Goal: Task Accomplishment & Management: Use online tool/utility

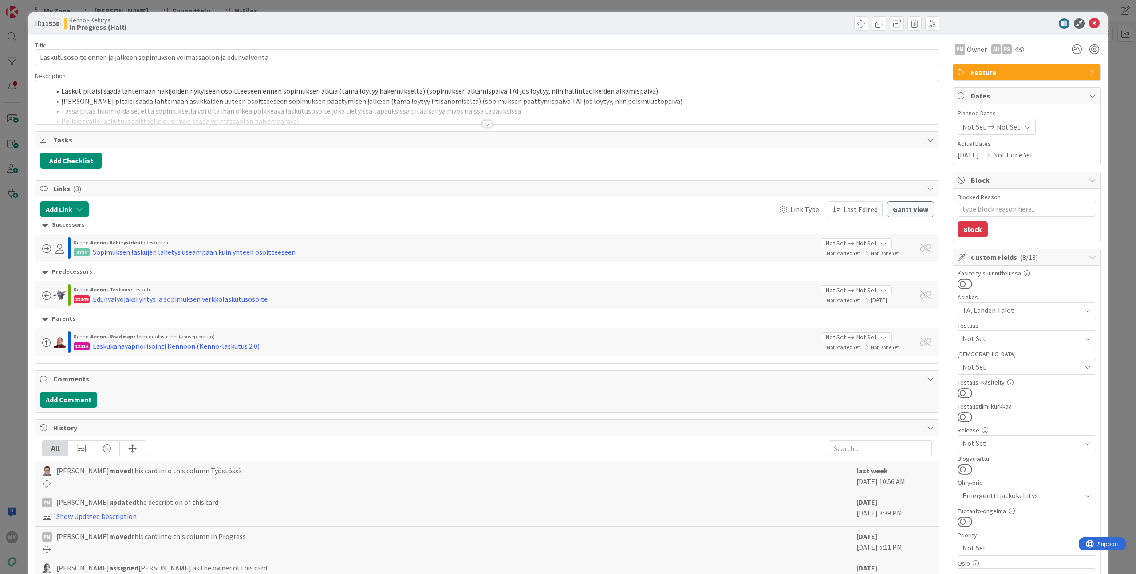
type textarea "x"
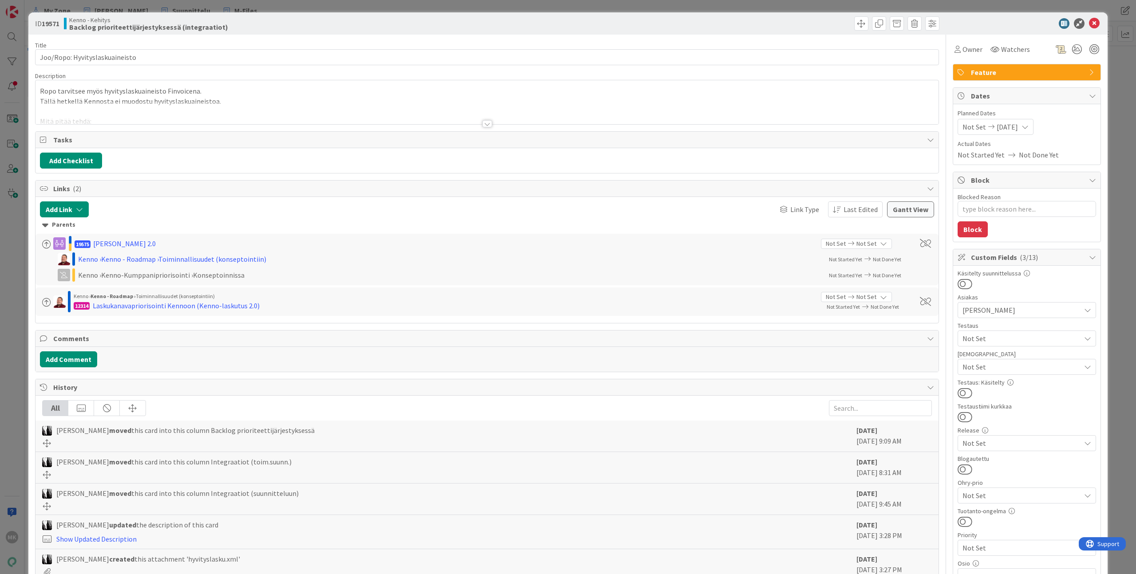
type textarea "x"
click at [370, 121] on div at bounding box center [486, 113] width 903 height 23
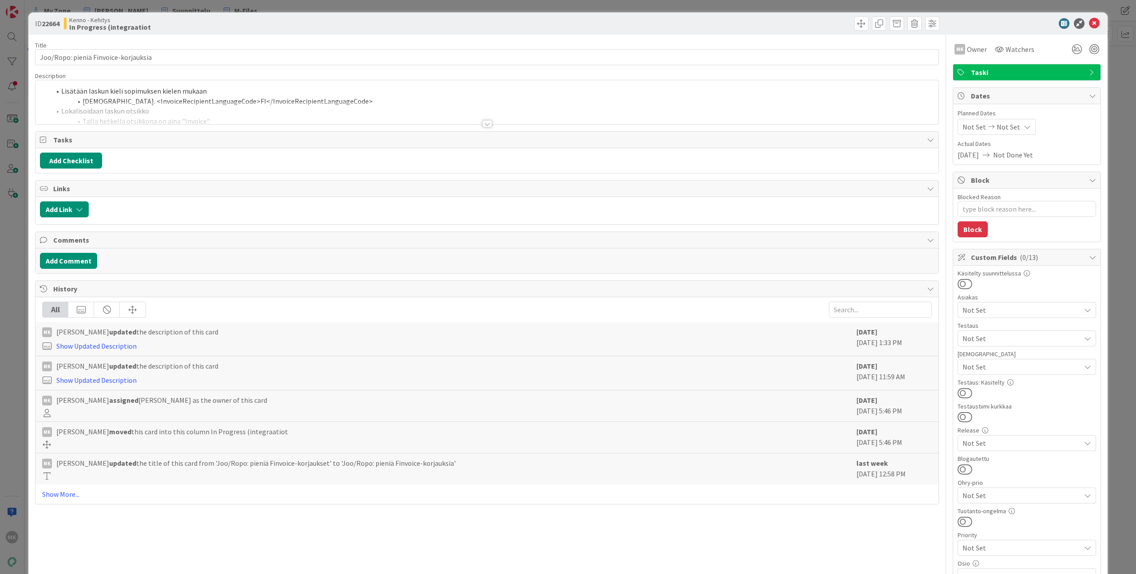
type textarea "x"
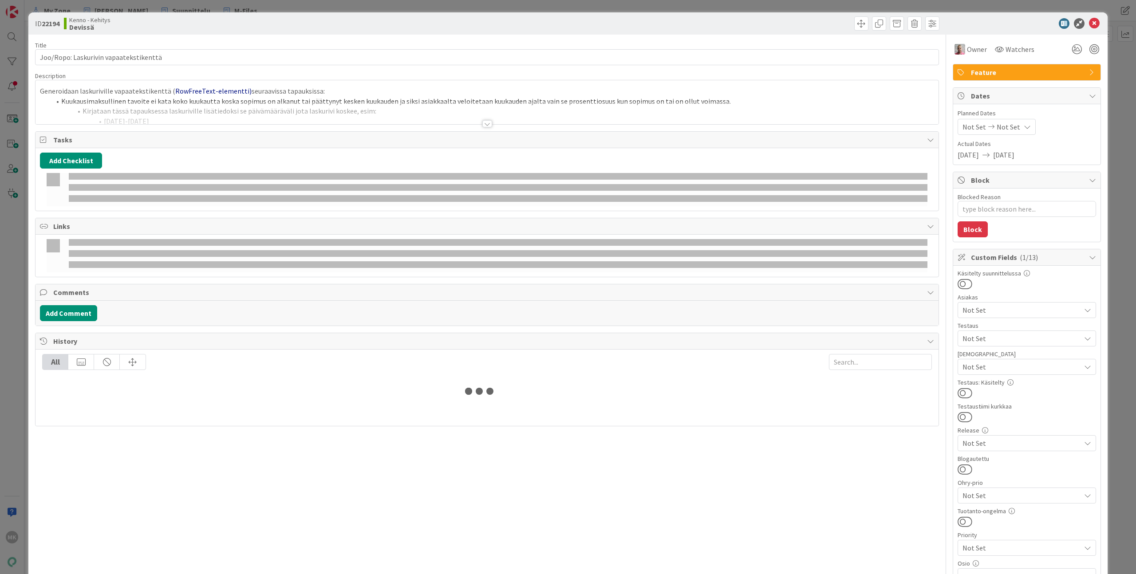
type textarea "x"
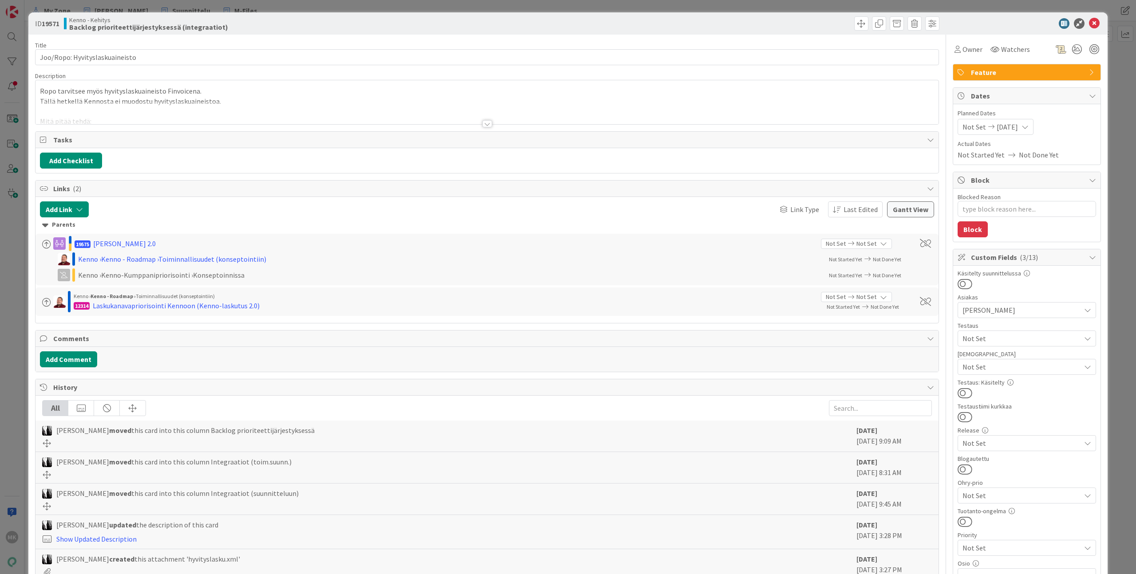
type textarea "x"
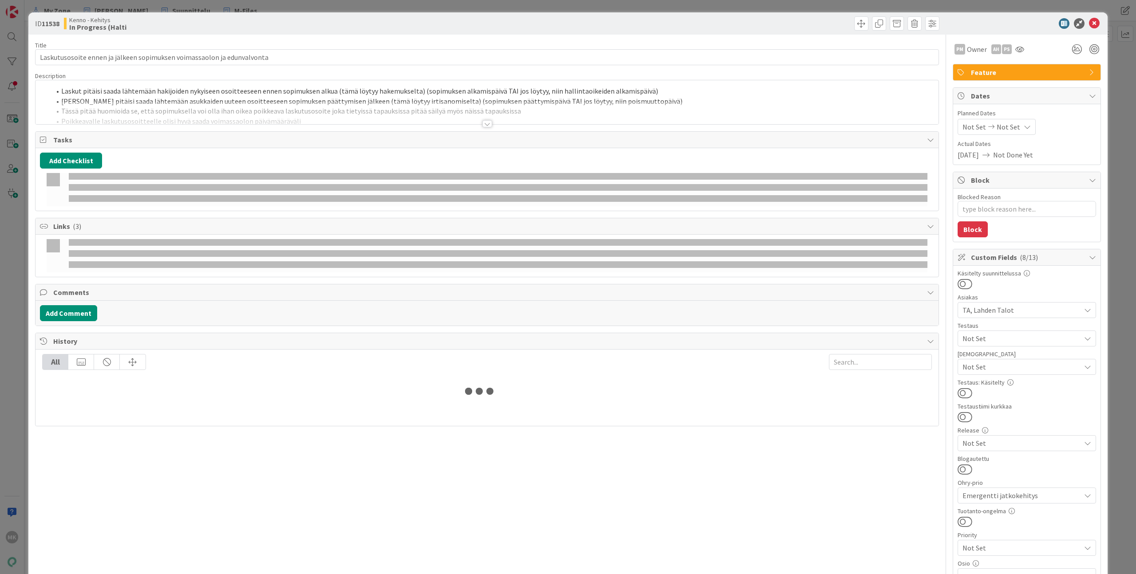
type textarea "x"
